Goal: Task Accomplishment & Management: Use online tool/utility

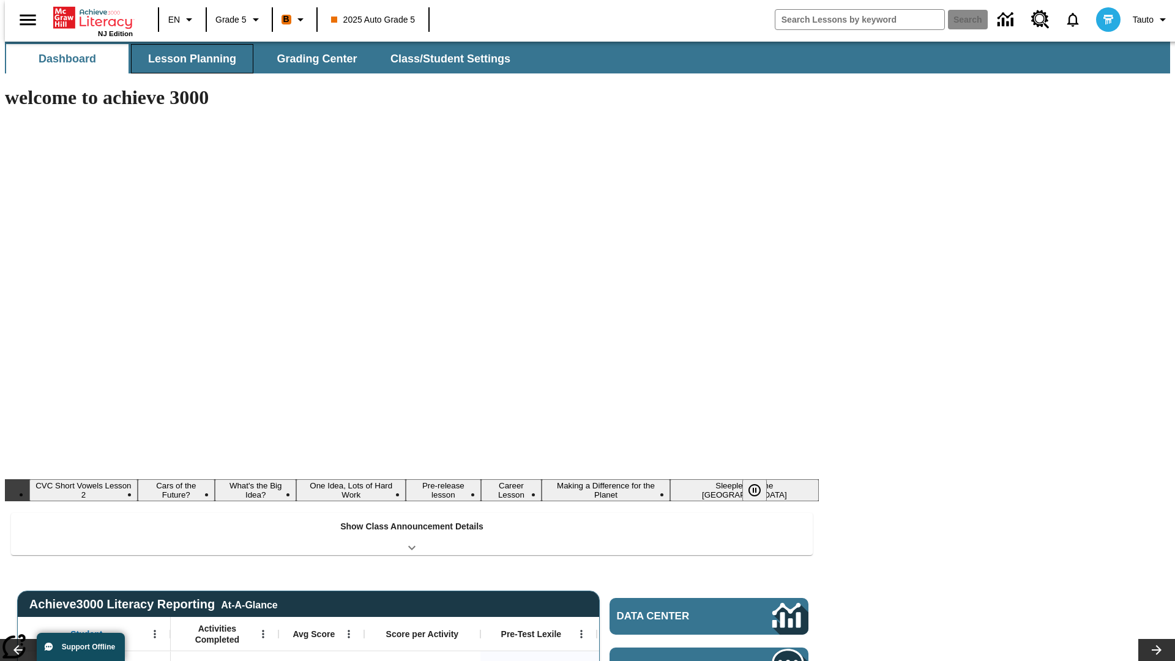
click at [187, 59] on span "Lesson Planning" at bounding box center [192, 59] width 88 height 14
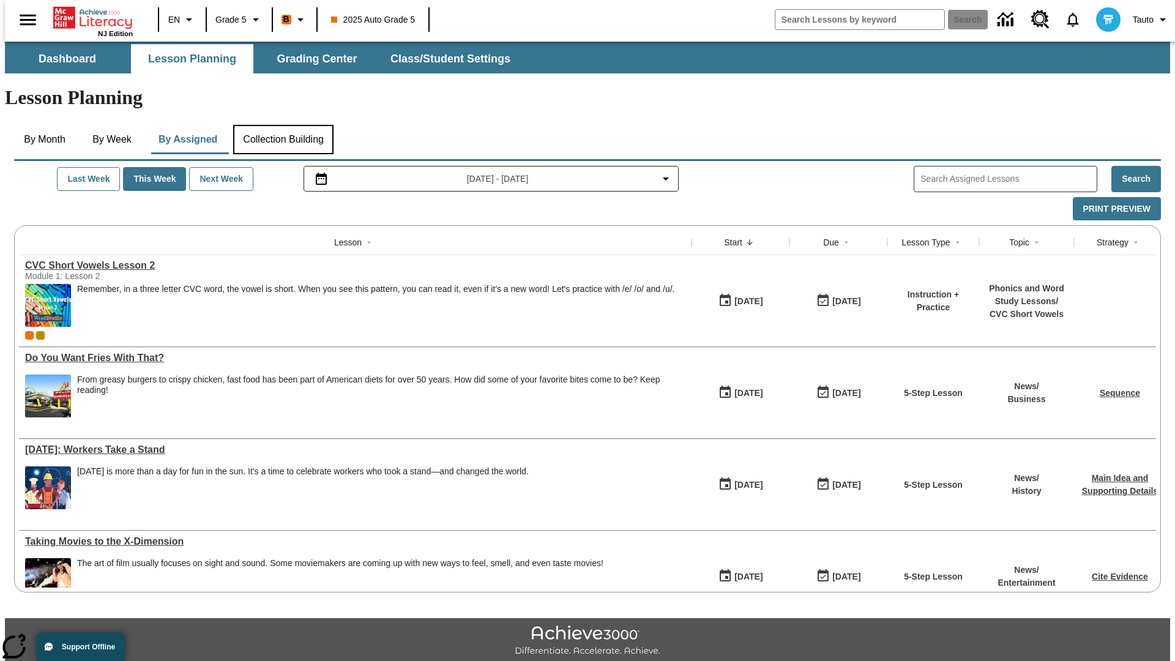
click at [283, 125] on button "Collection Building" at bounding box center [283, 139] width 100 height 29
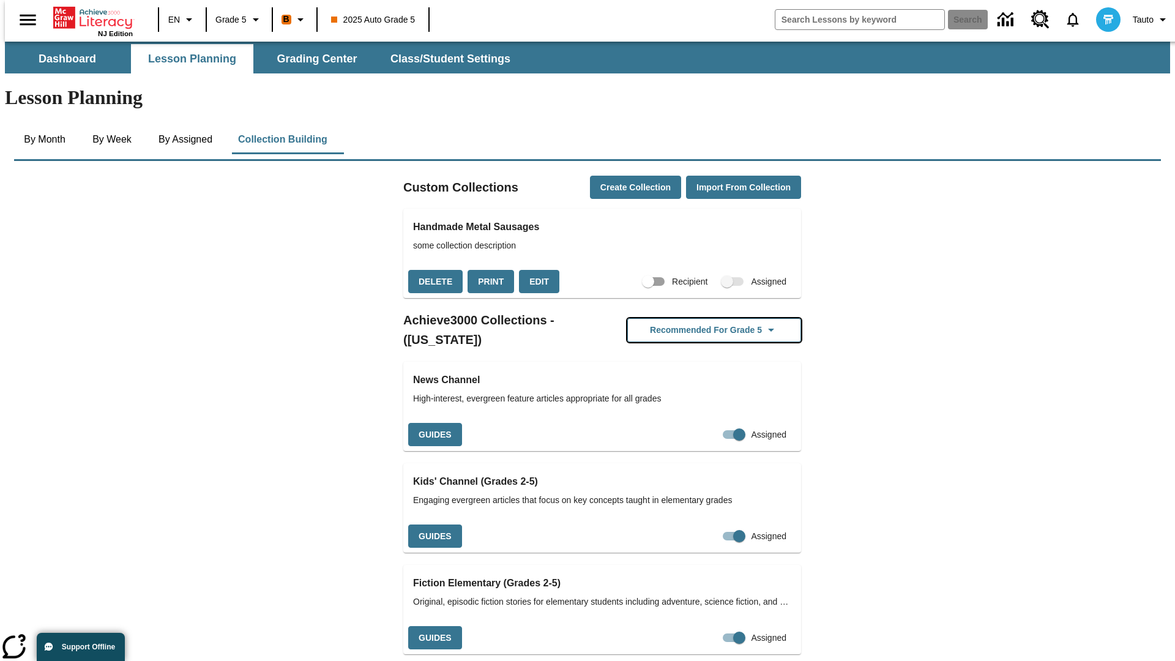
click at [695, 318] on button "Recommended for Grade 5" at bounding box center [714, 330] width 174 height 24
click at [695, 423] on input "Assigned" at bounding box center [716, 434] width 70 height 23
checkbox input "false"
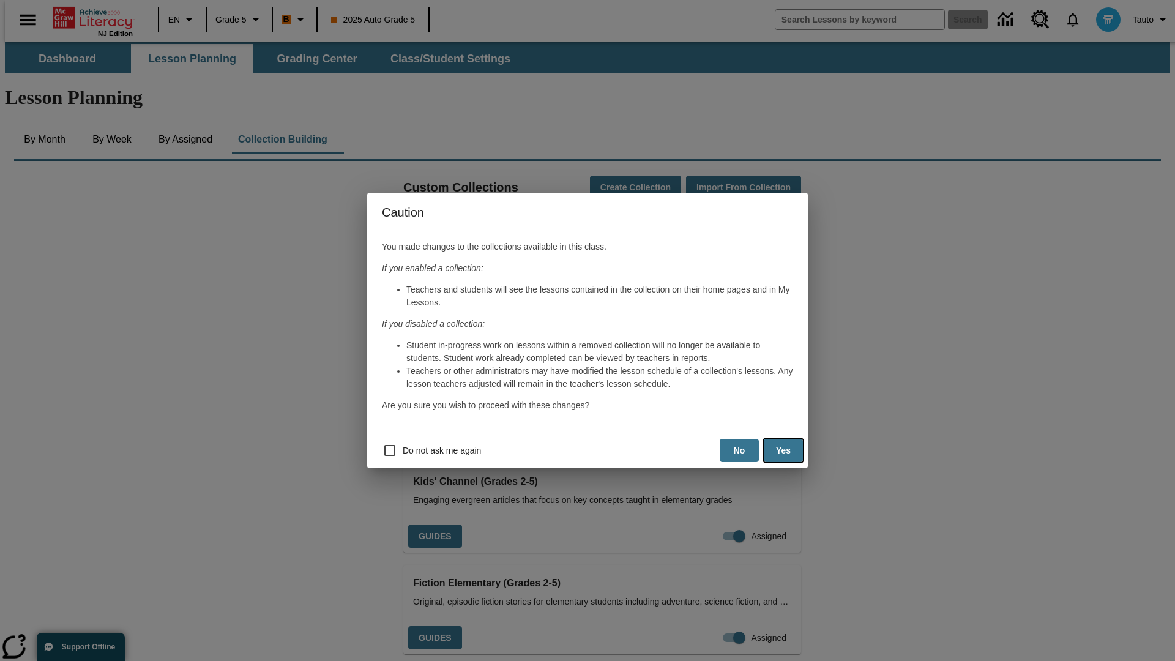
click at [783, 450] on button "Yes" at bounding box center [783, 451] width 39 height 24
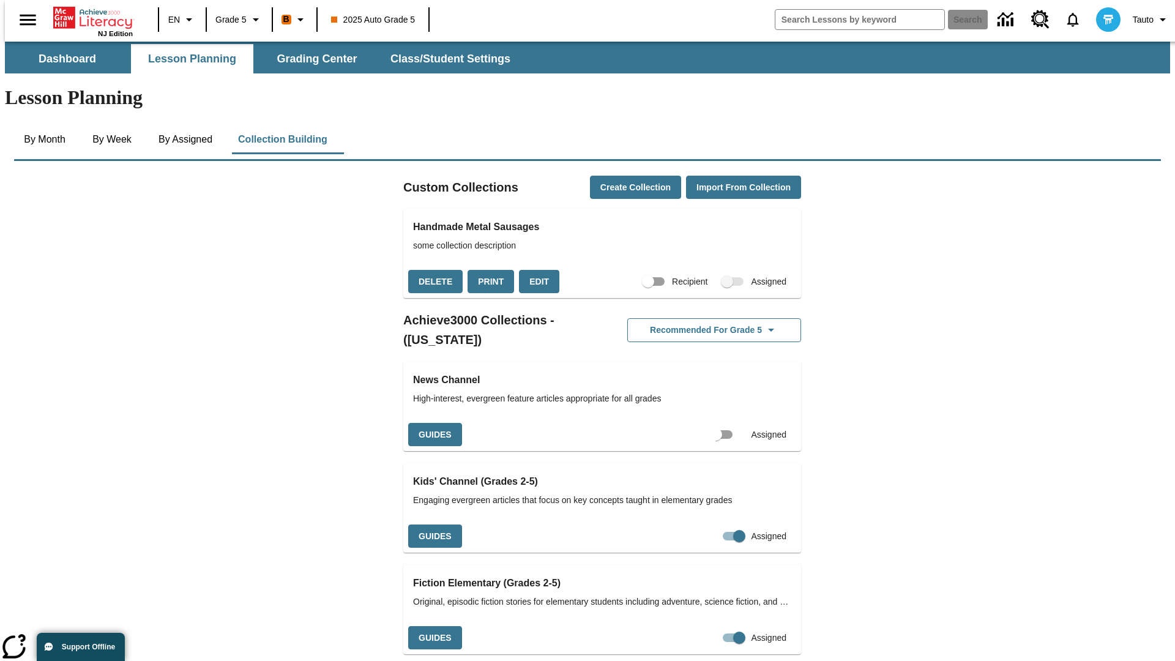
scroll to position [0, 11]
click at [706, 423] on input "Assigned" at bounding box center [727, 434] width 70 height 23
checkbox input "true"
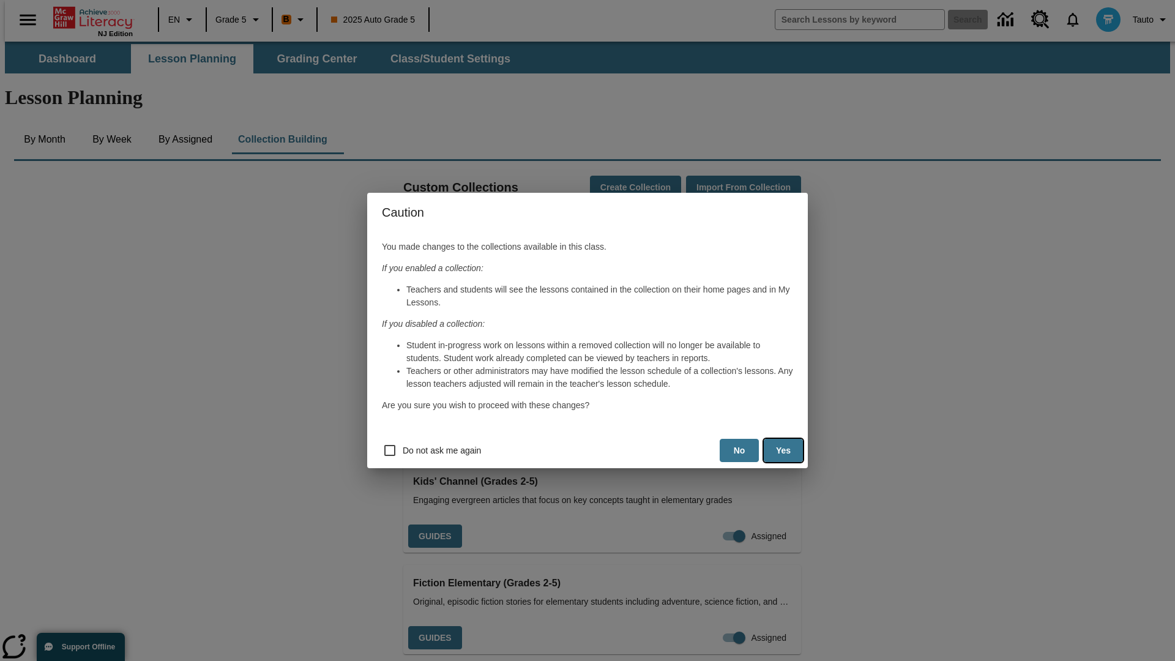
click at [783, 450] on button "Yes" at bounding box center [783, 451] width 39 height 24
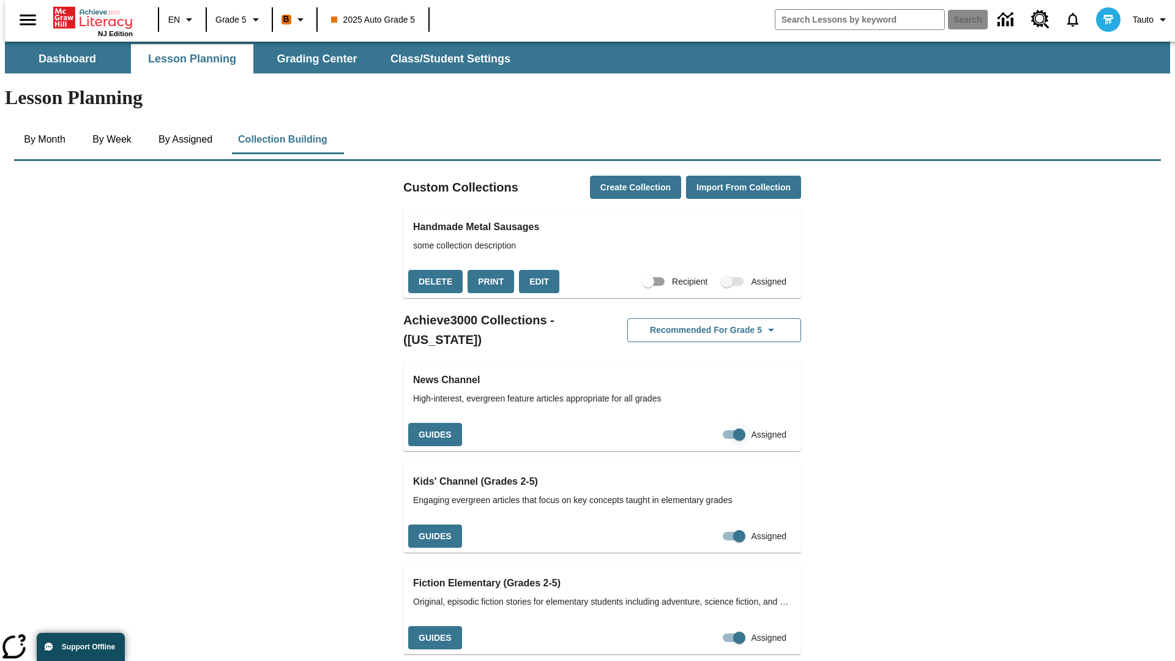
click at [718, 423] on input "Assigned" at bounding box center [739, 434] width 70 height 23
checkbox input "false"
